Goal: Task Accomplishment & Management: Use online tool/utility

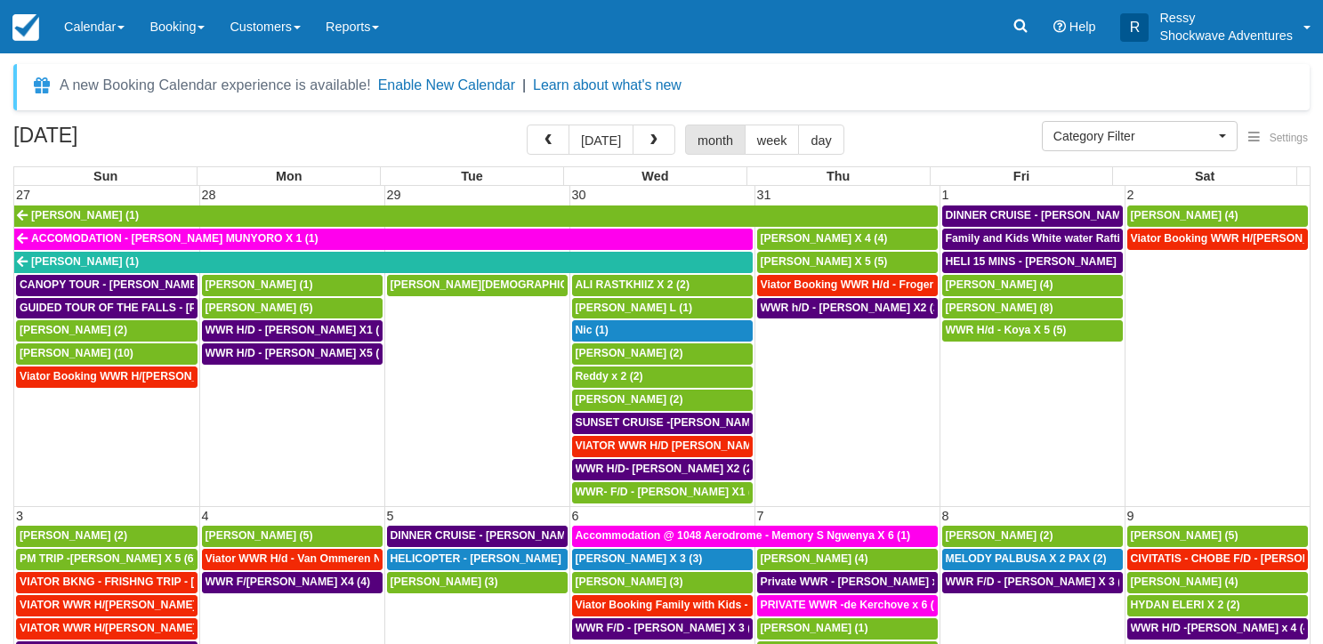
select select
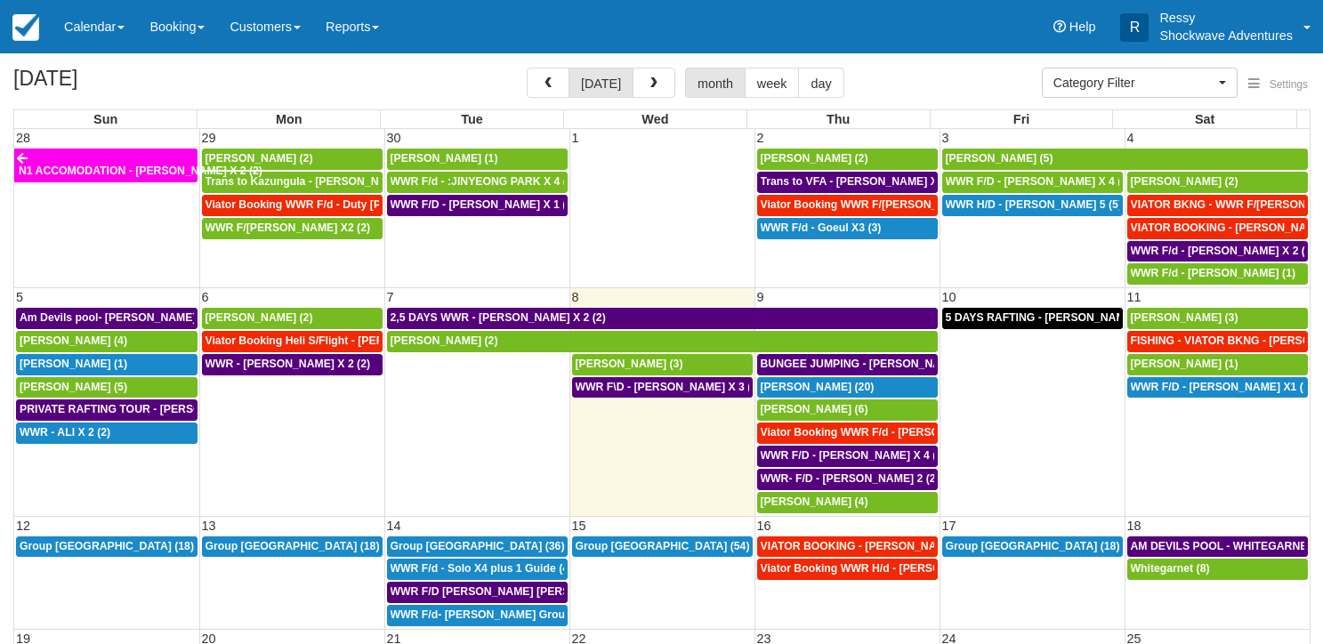
select select
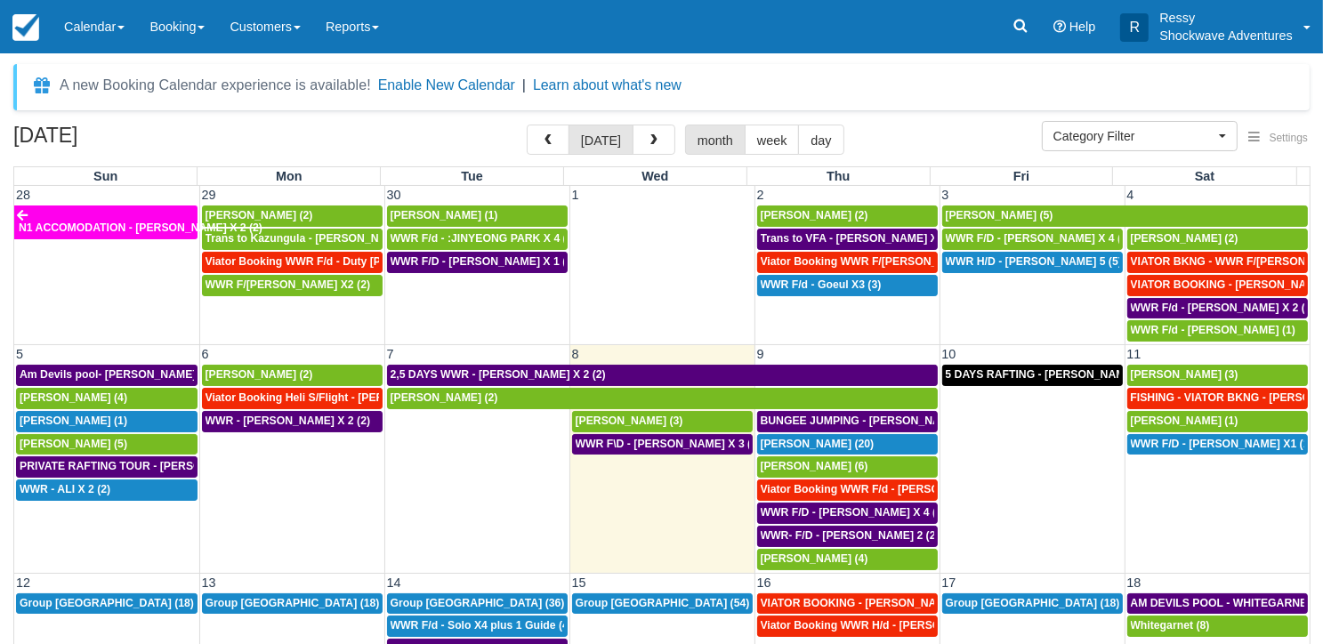
scroll to position [157, 0]
select select
